Goal: Transaction & Acquisition: Purchase product/service

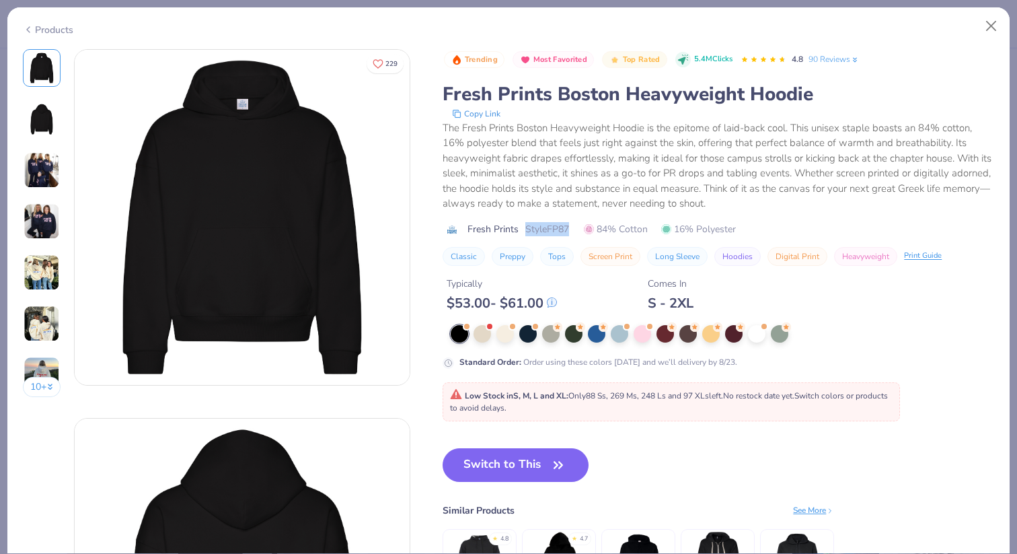
drag, startPoint x: 570, startPoint y: 229, endPoint x: 521, endPoint y: 229, distance: 49.1
click at [521, 229] on div "Fresh Prints Style FP87 84% Cotton 16% Polyester" at bounding box center [718, 229] width 551 height 14
click at [987, 19] on button "Close" at bounding box center [992, 26] width 26 height 26
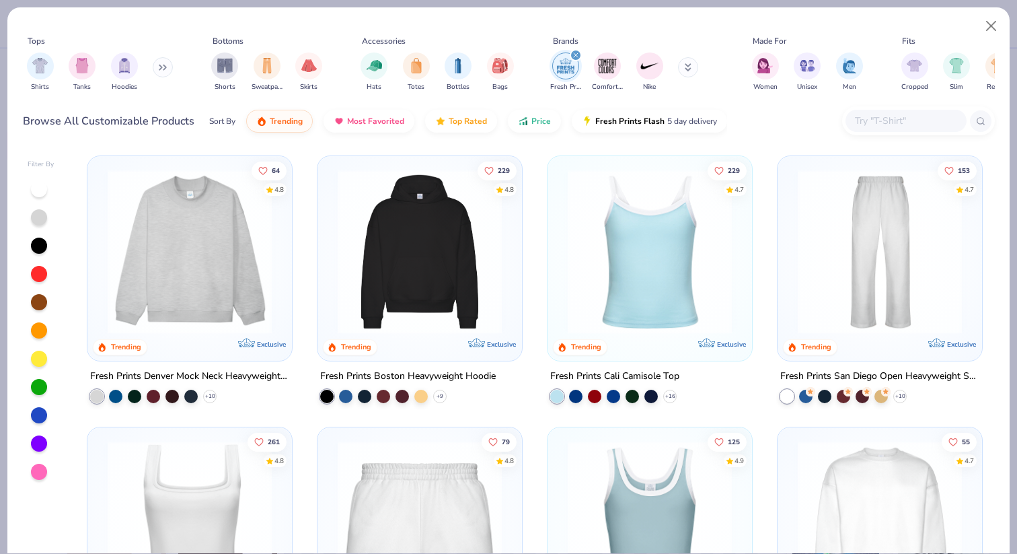
click at [995, 9] on div "Tops Shirts Tanks Hoodies Bottoms Shorts Sweatpants Skirts Accessories Hats Tot…" at bounding box center [508, 76] width 1002 height 138
click at [989, 21] on button "Close" at bounding box center [992, 26] width 26 height 26
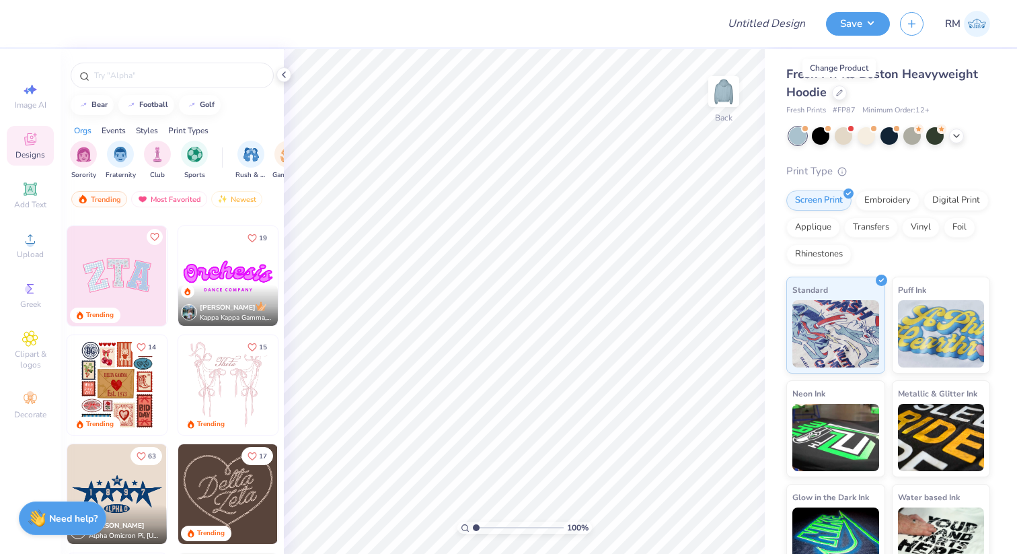
scroll to position [105, 0]
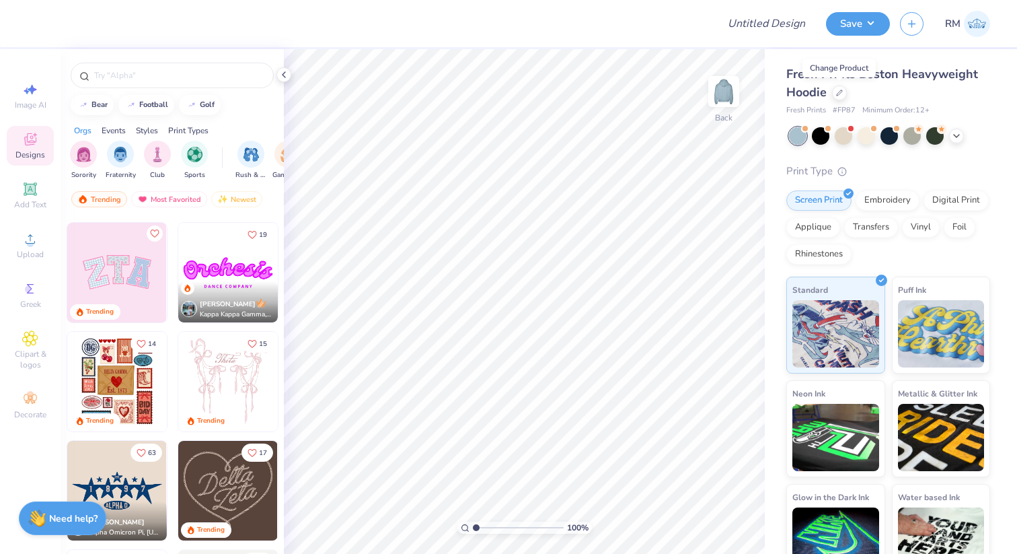
click at [143, 379] on img at bounding box center [117, 382] width 100 height 100
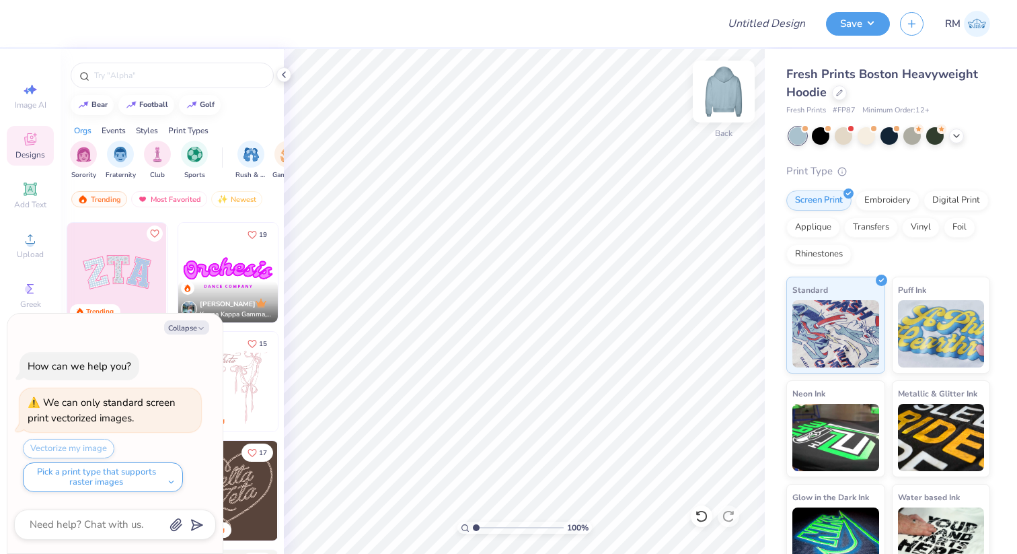
click at [727, 87] on img at bounding box center [724, 92] width 54 height 54
click at [864, 139] on div at bounding box center [865, 134] width 17 height 17
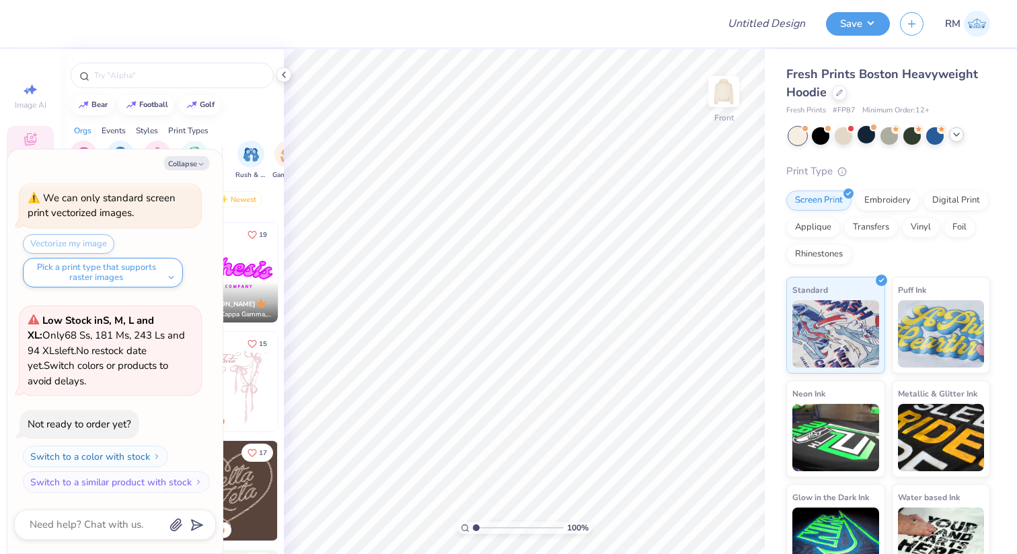
click at [953, 135] on icon at bounding box center [956, 134] width 11 height 11
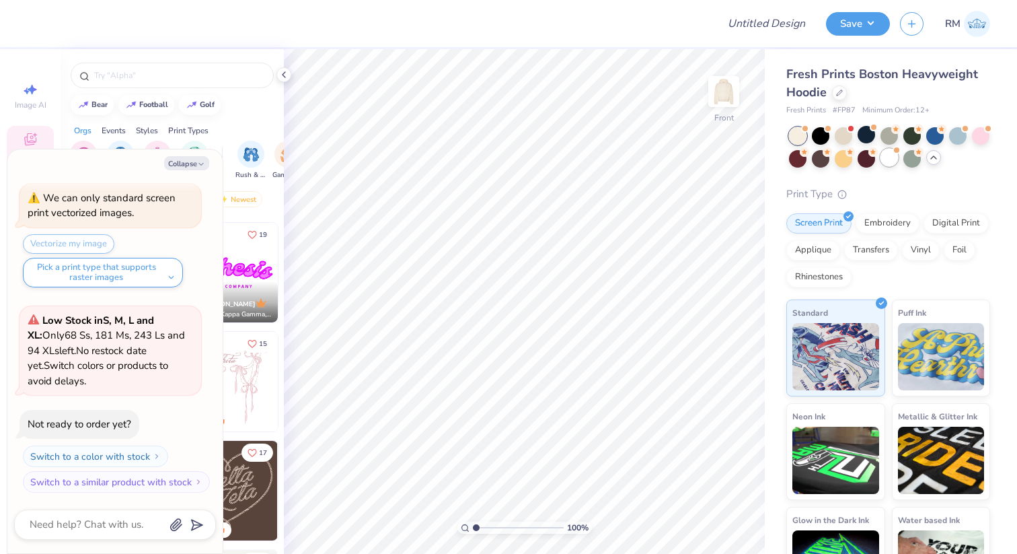
click at [896, 162] on div at bounding box center [888, 157] width 17 height 17
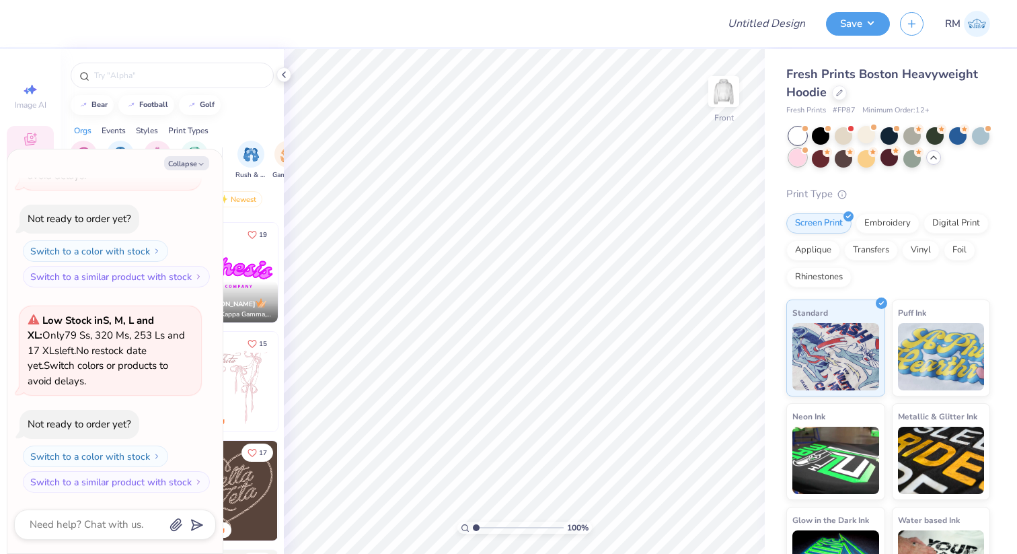
click at [794, 151] on div at bounding box center [797, 157] width 17 height 17
click at [193, 157] on button "Collapse" at bounding box center [186, 163] width 45 height 14
type textarea "x"
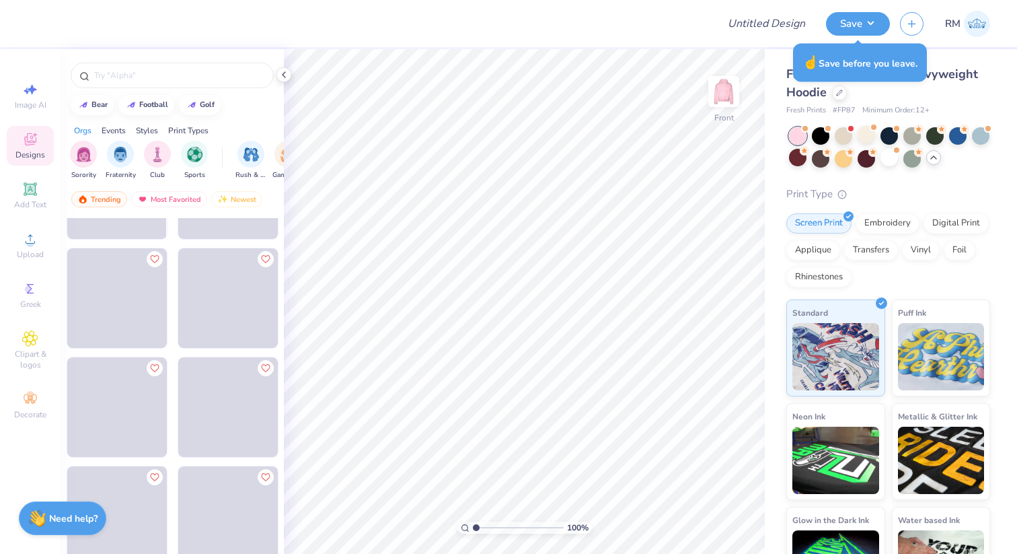
scroll to position [4883, 0]
